Goal: Find specific page/section: Find specific page/section

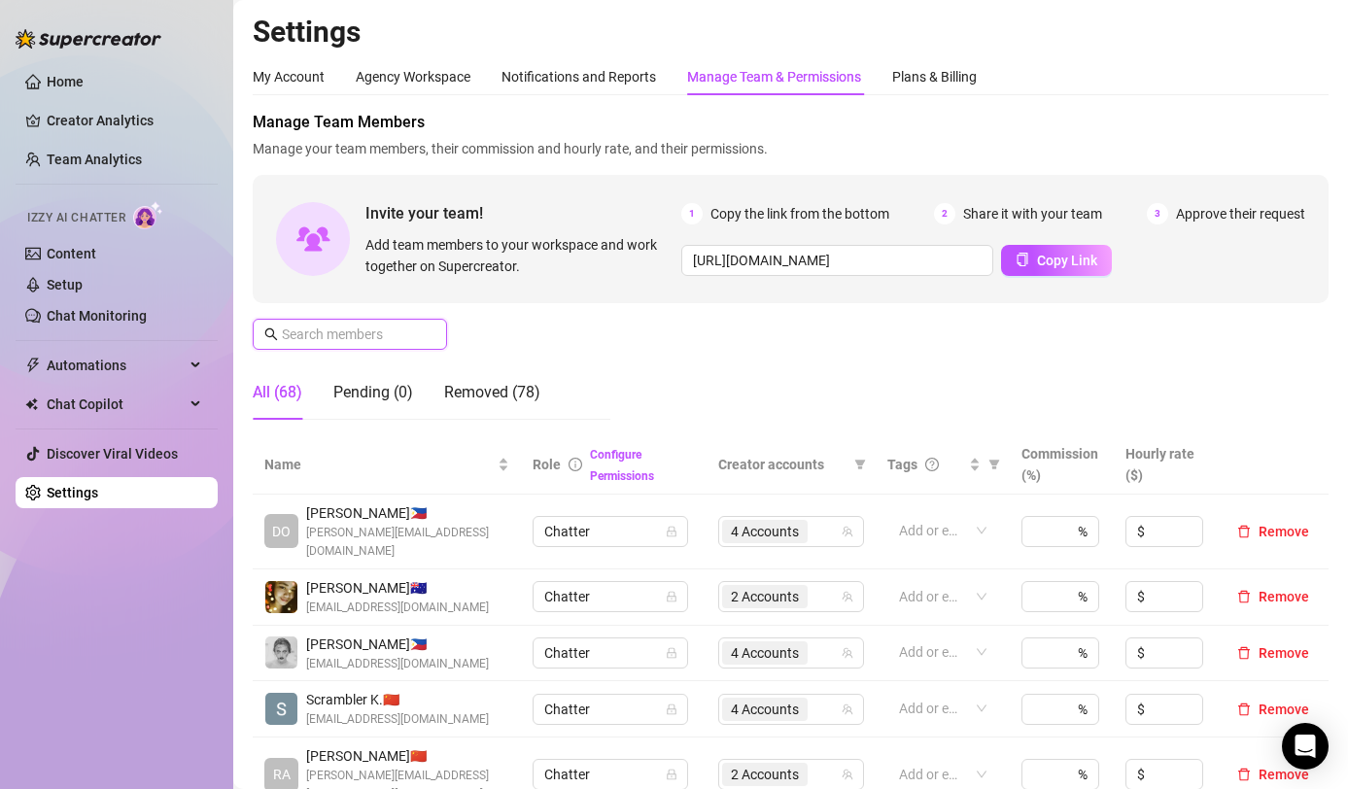
click at [368, 337] on input "text" at bounding box center [351, 334] width 138 height 21
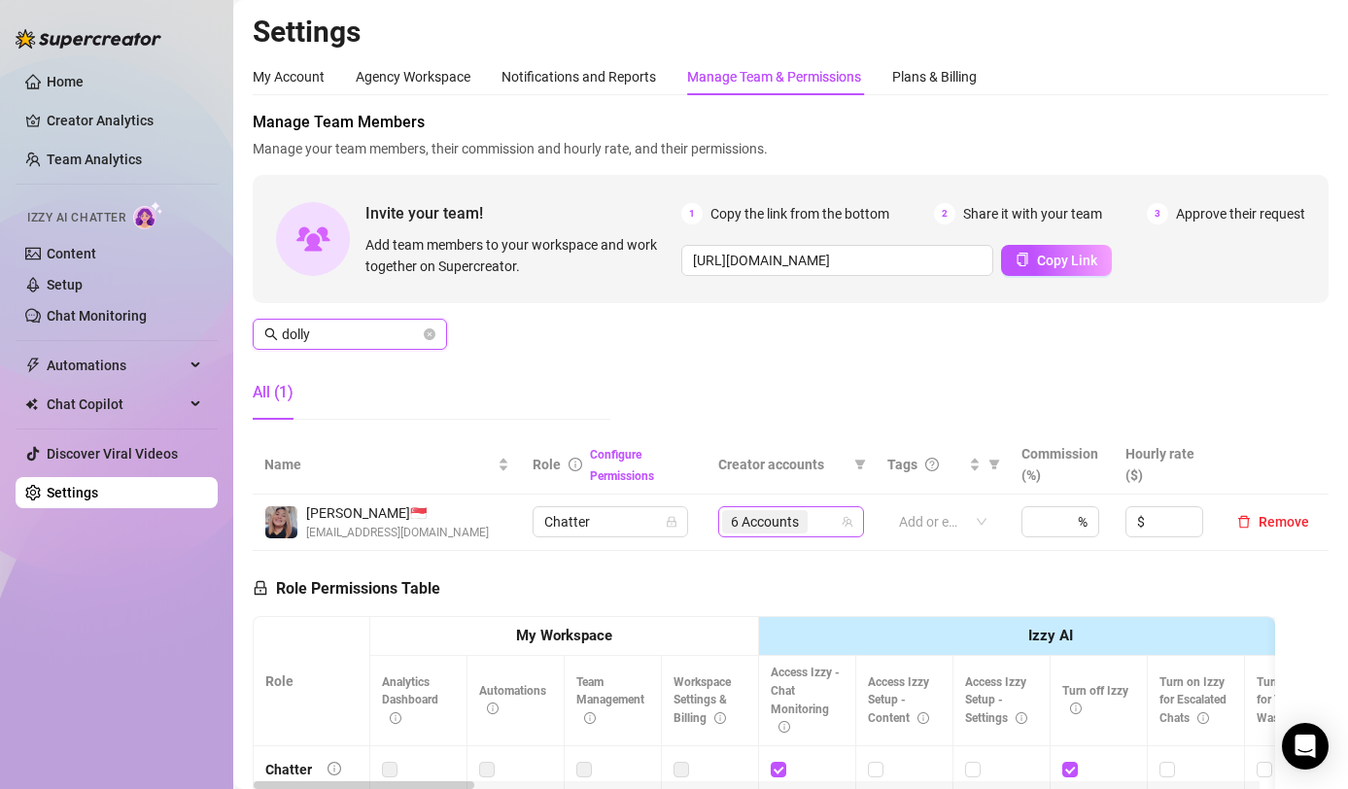
click at [772, 527] on span "6 Accounts" at bounding box center [765, 521] width 68 height 21
type input "dolly"
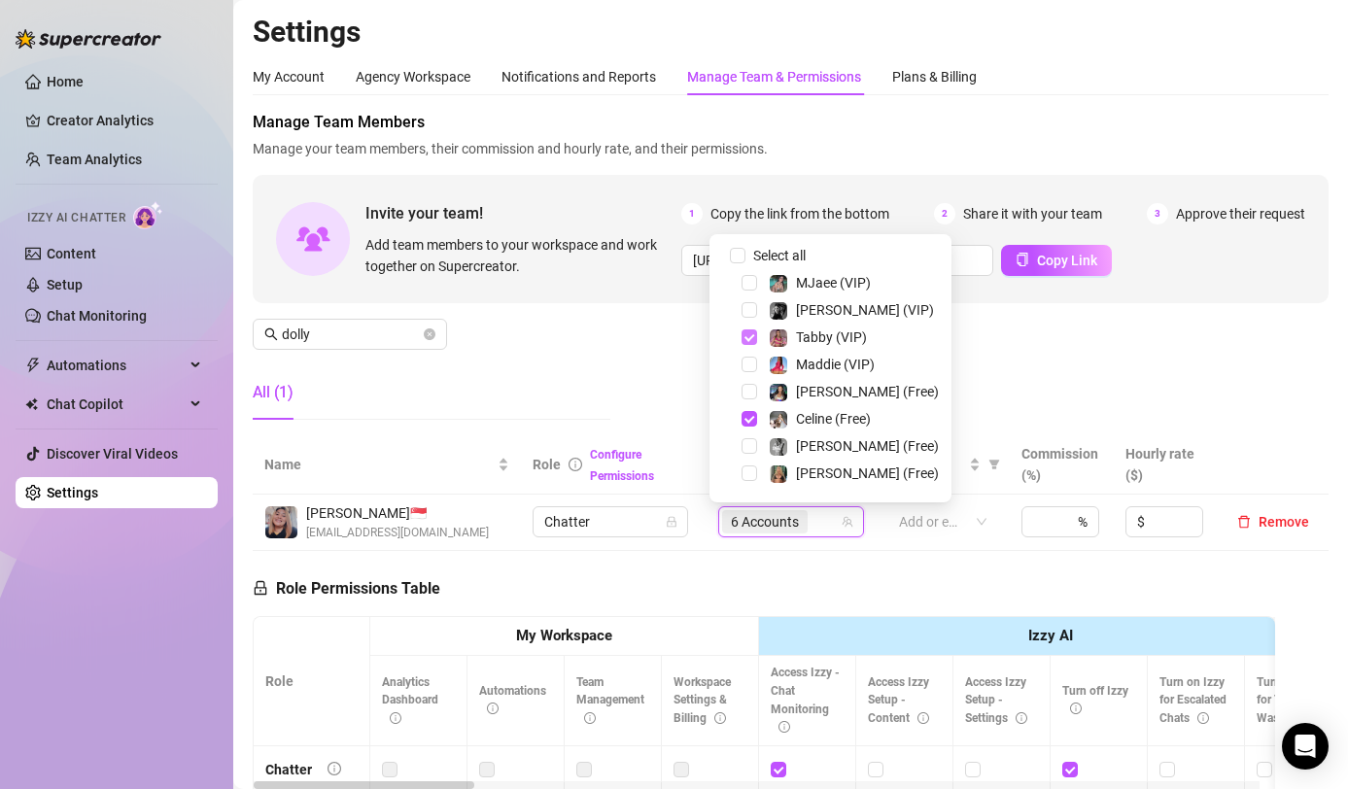
click at [744, 340] on span "Select tree node" at bounding box center [749, 337] width 16 height 16
click at [743, 417] on span "Select tree node" at bounding box center [749, 419] width 16 height 16
click at [750, 312] on span "Select tree node" at bounding box center [749, 310] width 16 height 16
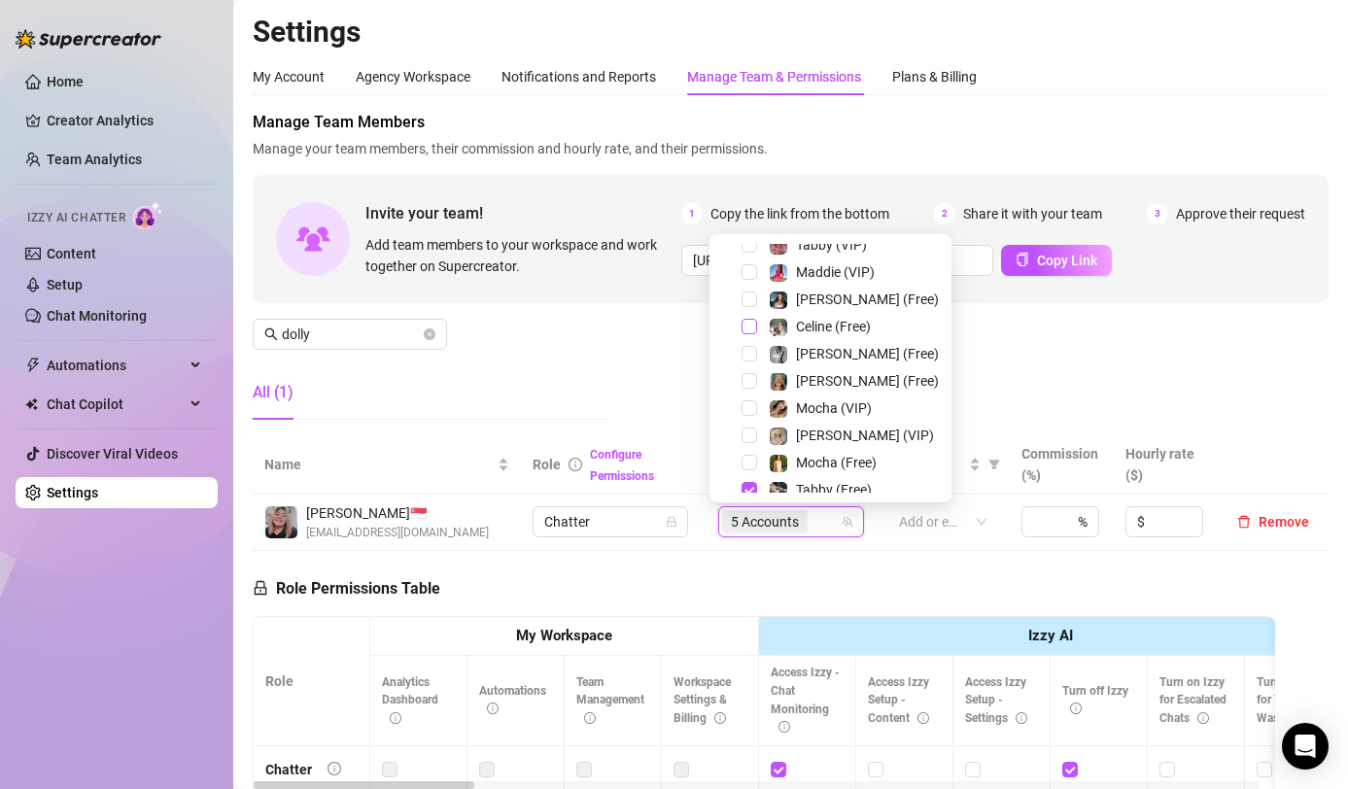
scroll to position [97, 0]
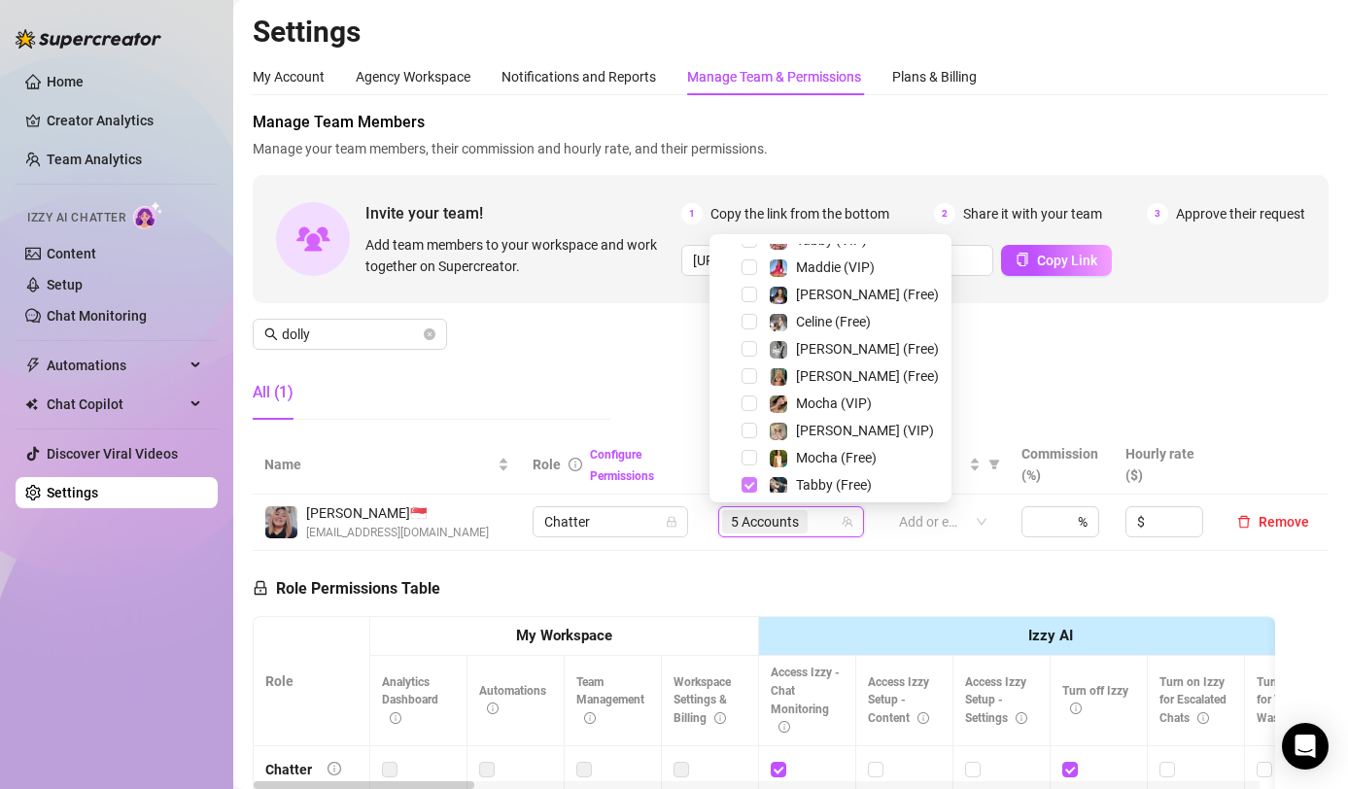
click at [748, 484] on span "Select tree node" at bounding box center [749, 485] width 16 height 16
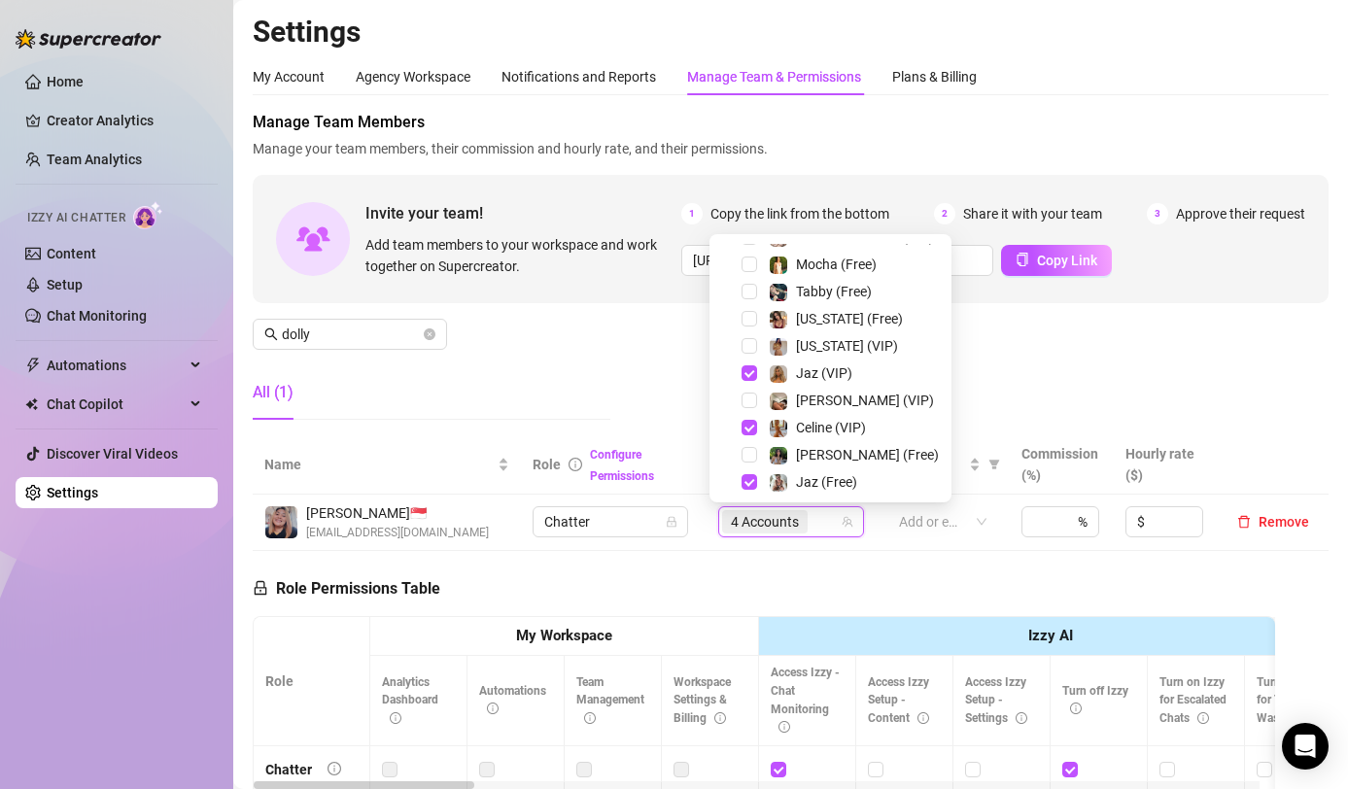
scroll to position [291, 0]
click at [751, 426] on span "Select tree node" at bounding box center [749, 427] width 16 height 16
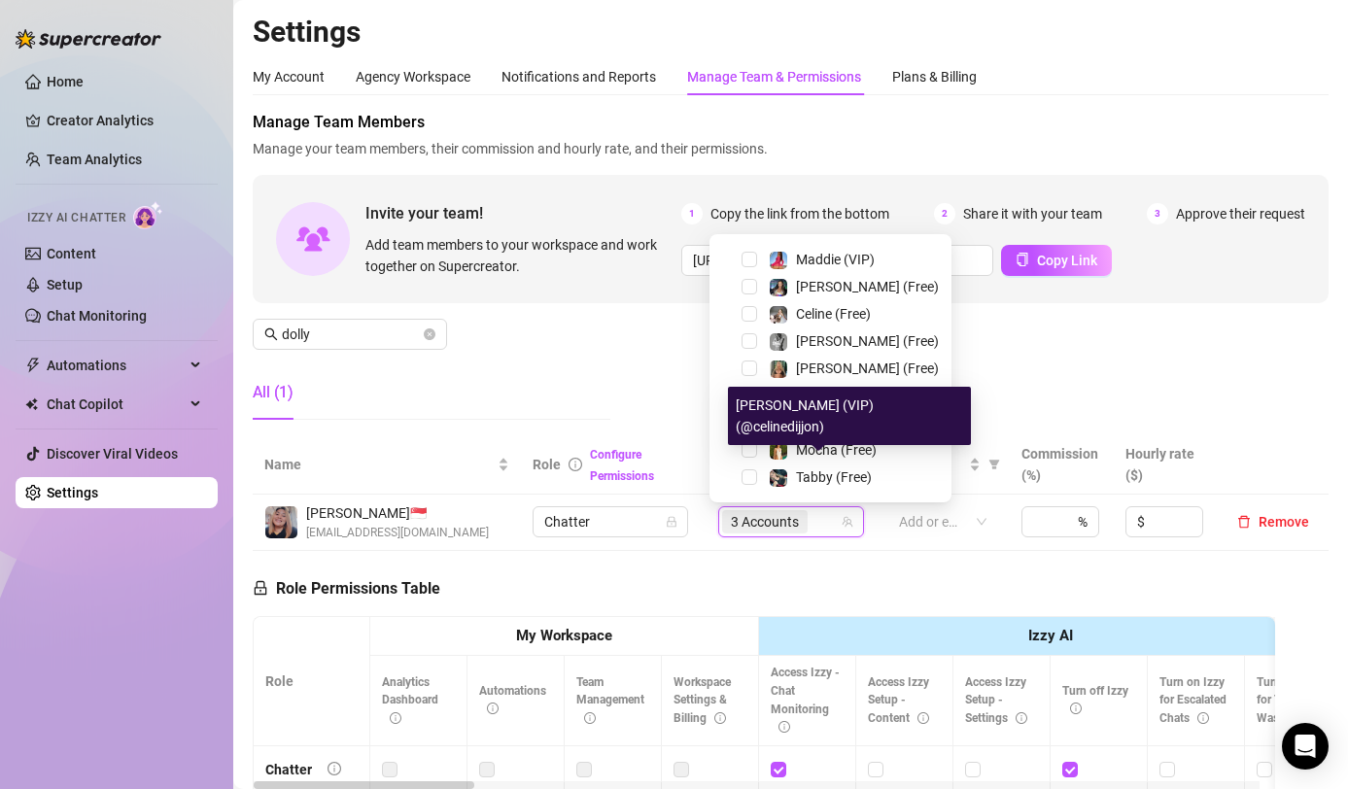
scroll to position [101, 0]
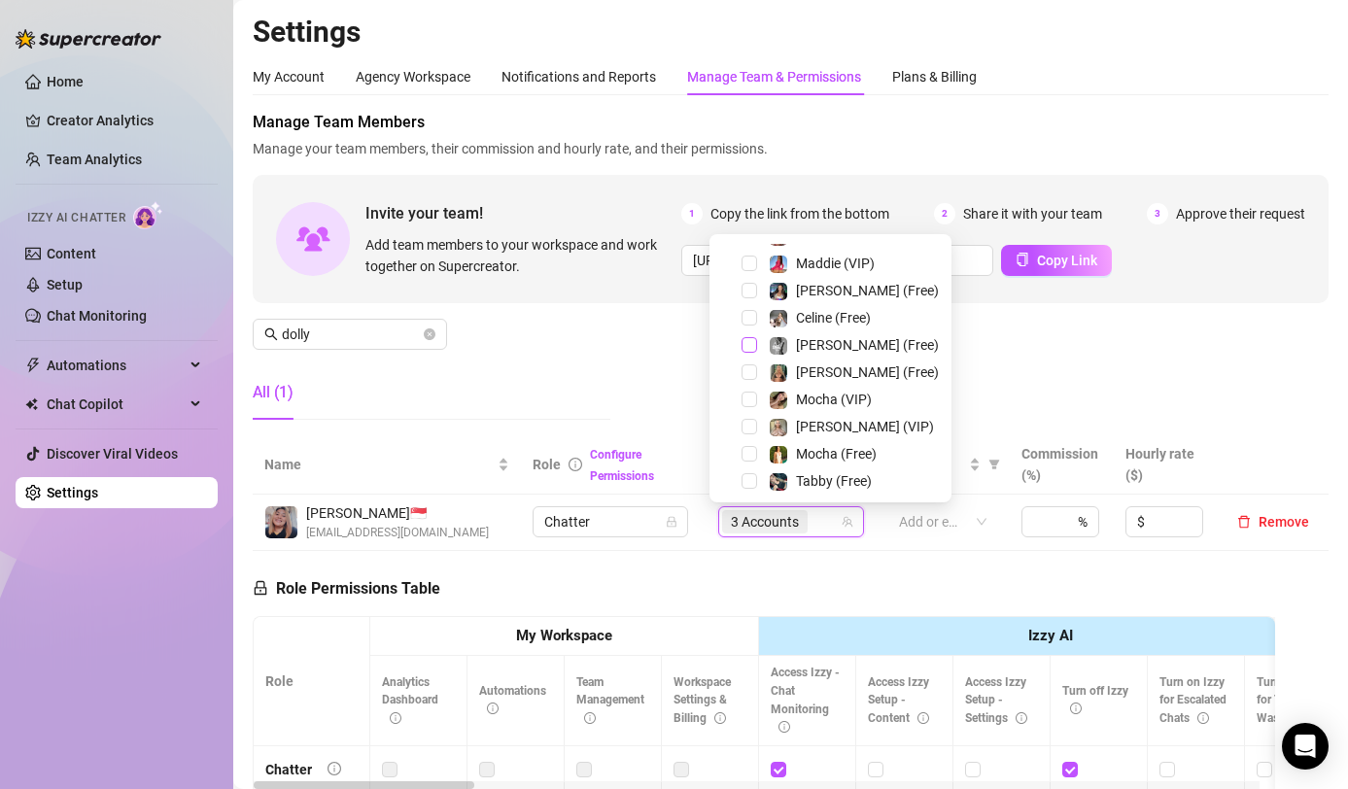
click at [746, 343] on span "Select tree node" at bounding box center [749, 345] width 16 height 16
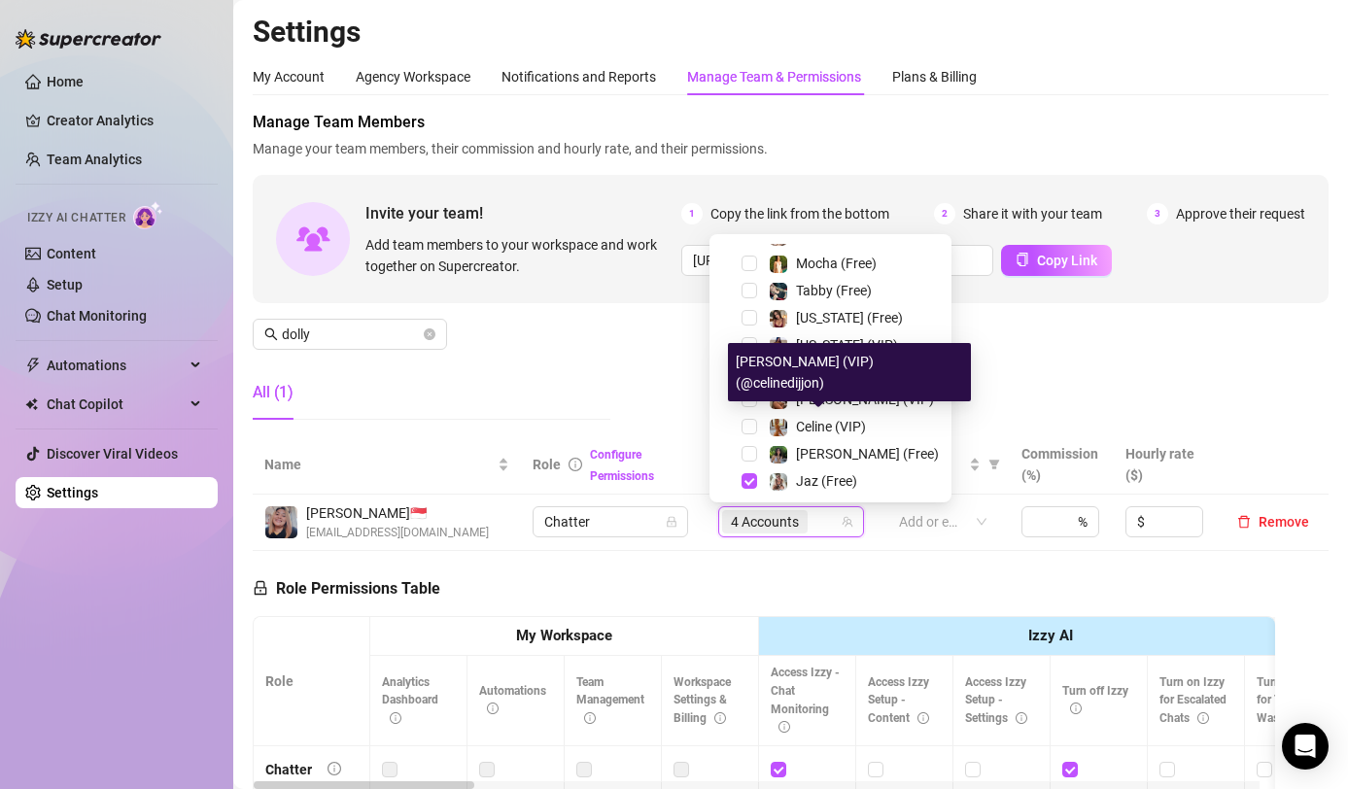
scroll to position [295, 0]
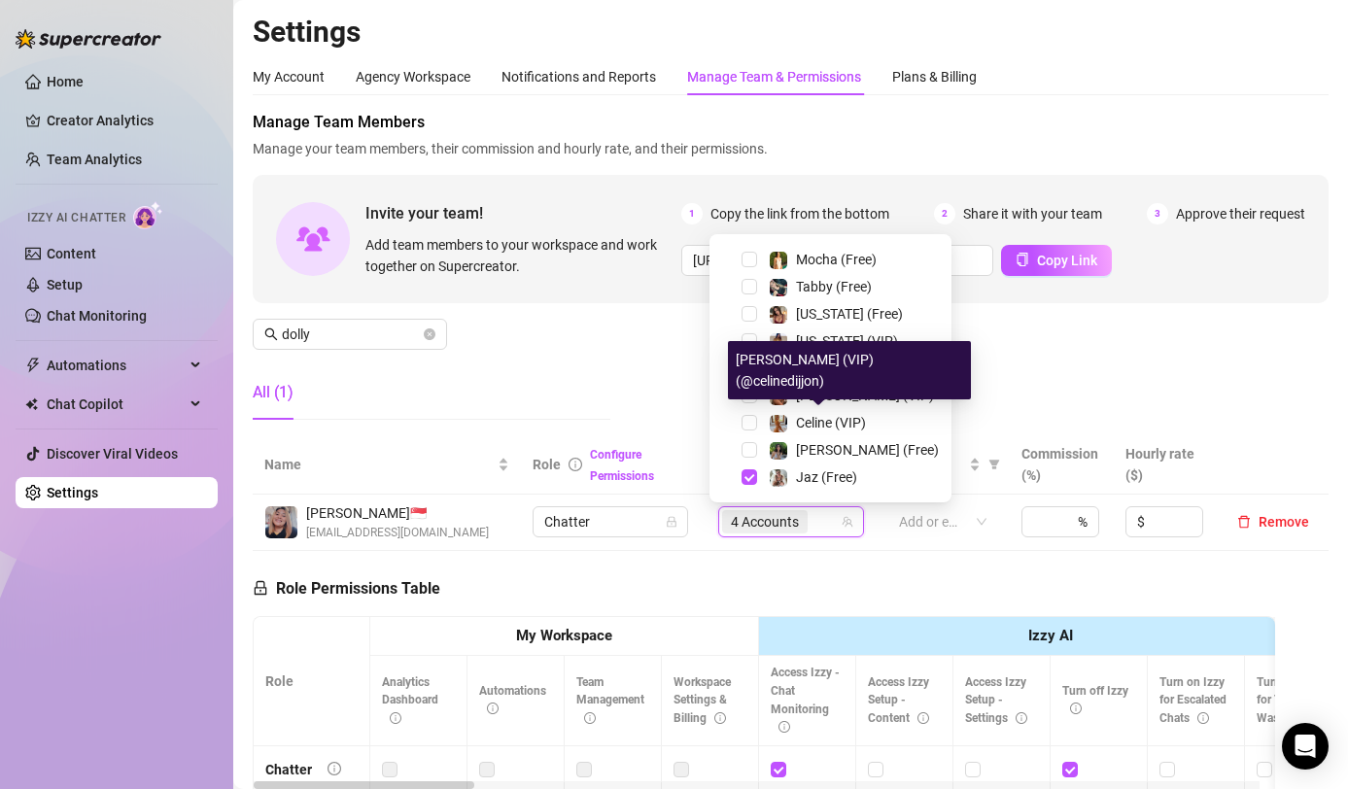
click at [1074, 360] on div "Manage Team Members Manage your team members, their commission and hourly rate,…" at bounding box center [791, 273] width 1076 height 325
